Goal: Information Seeking & Learning: Learn about a topic

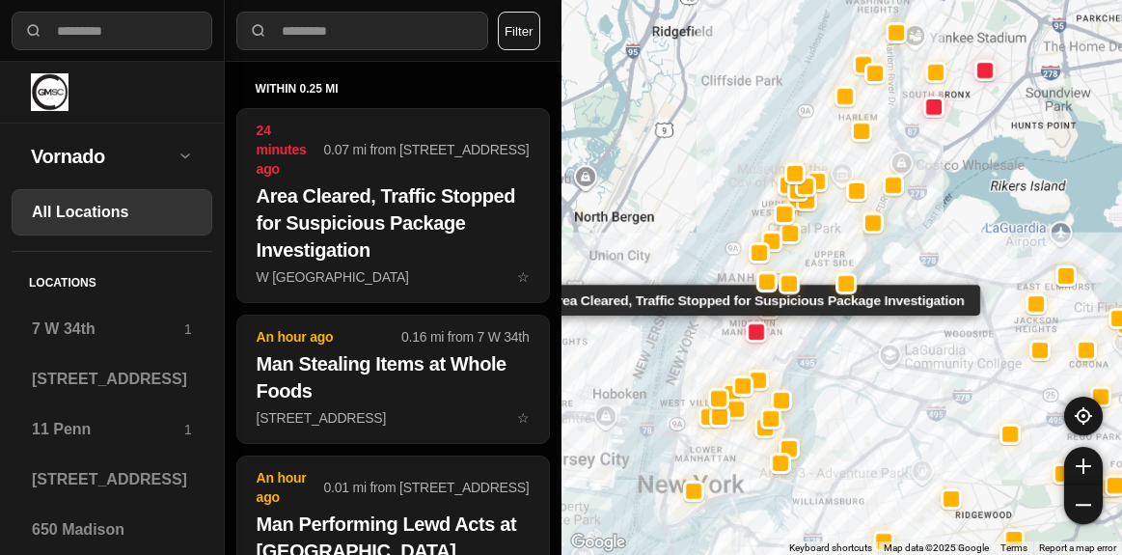
select select "*"
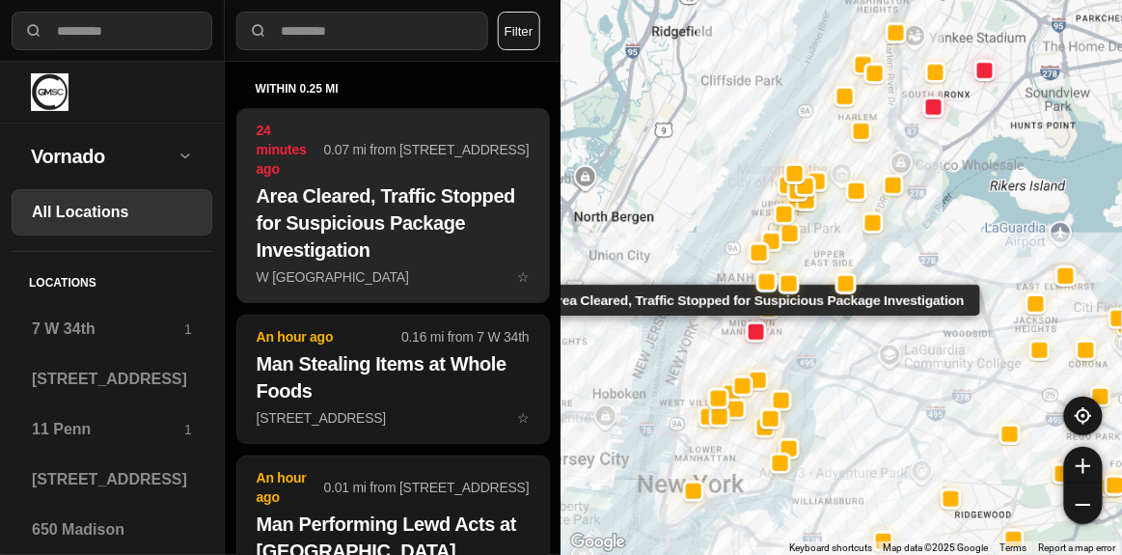
click at [419, 205] on h2 "Area Cleared, Traffic Stopped for Suspicious Package Investigation" at bounding box center [393, 222] width 273 height 81
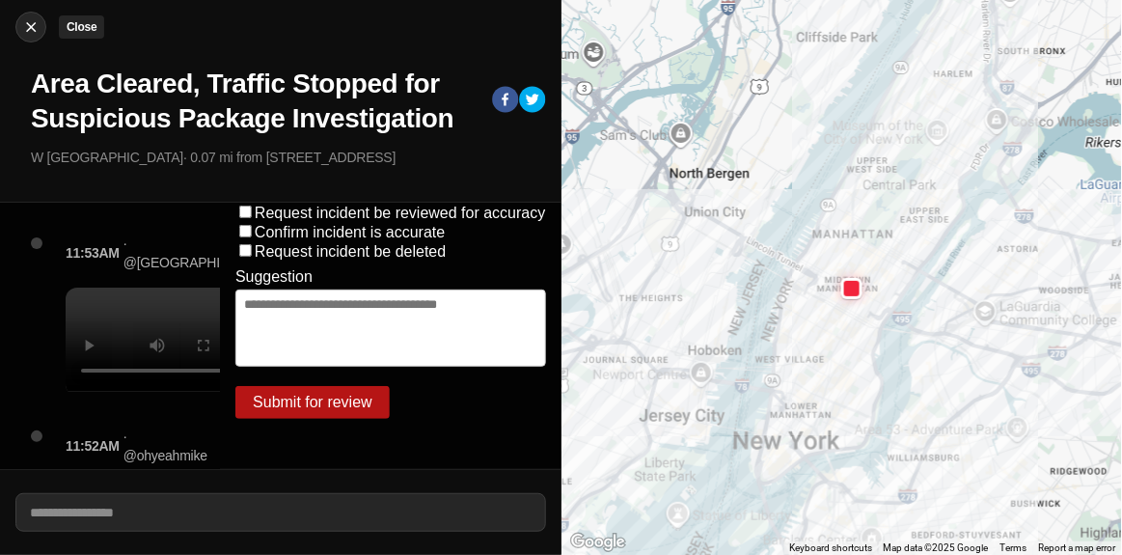
click at [35, 22] on img at bounding box center [30, 26] width 19 height 19
select select "*"
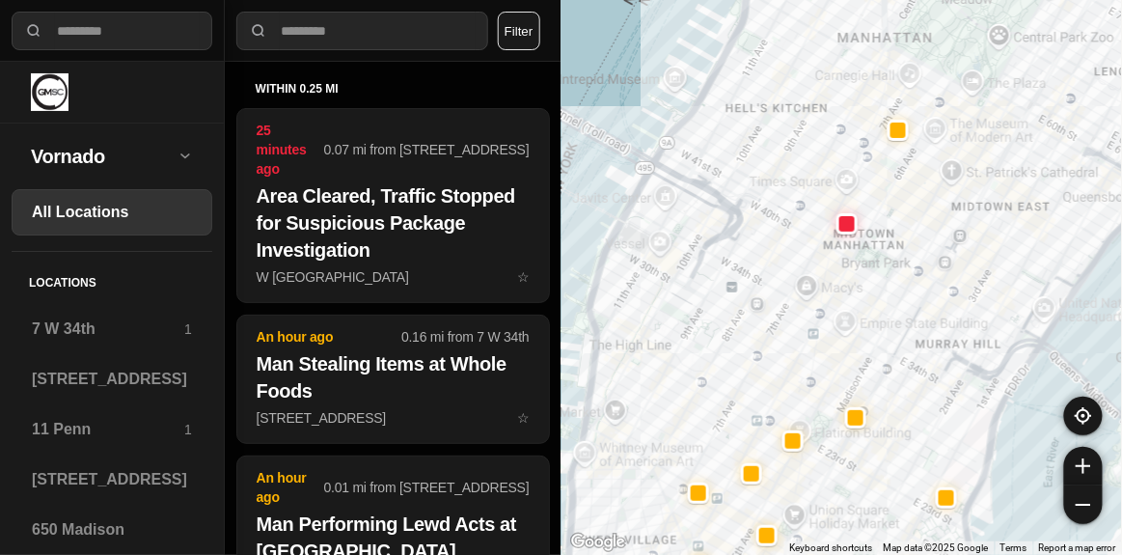
drag, startPoint x: 777, startPoint y: 193, endPoint x: 870, endPoint y: 269, distance: 120.7
click at [870, 269] on div at bounding box center [841, 277] width 561 height 555
